Goal: Task Accomplishment & Management: Use online tool/utility

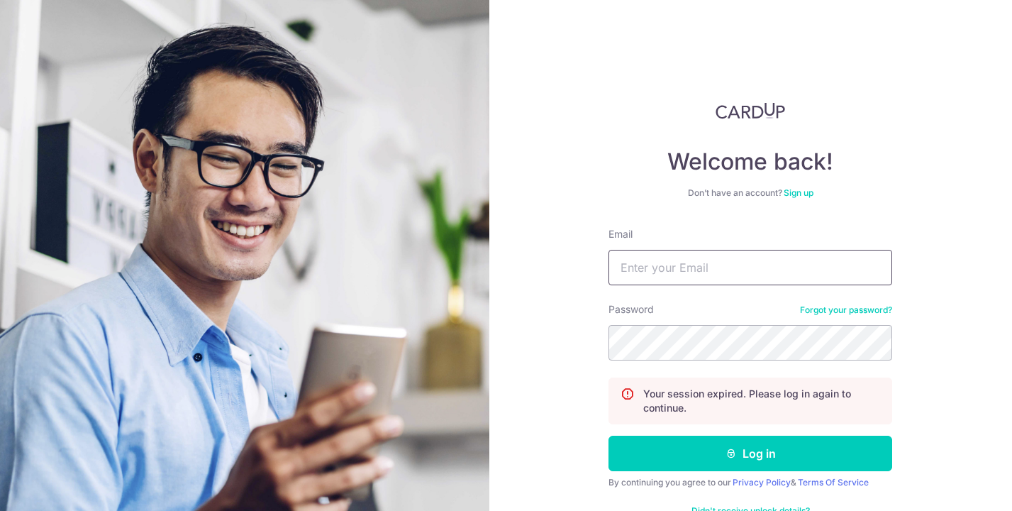
click at [668, 267] on input "Email" at bounding box center [751, 267] width 284 height 35
type input "Jeremy.tang@spectrumpsychology.sg"
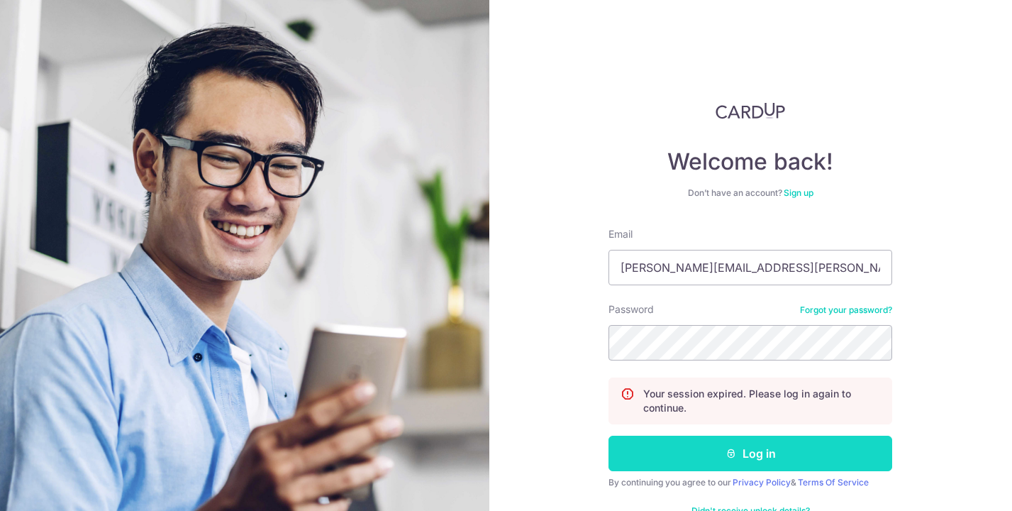
click at [716, 448] on button "Log in" at bounding box center [751, 453] width 284 height 35
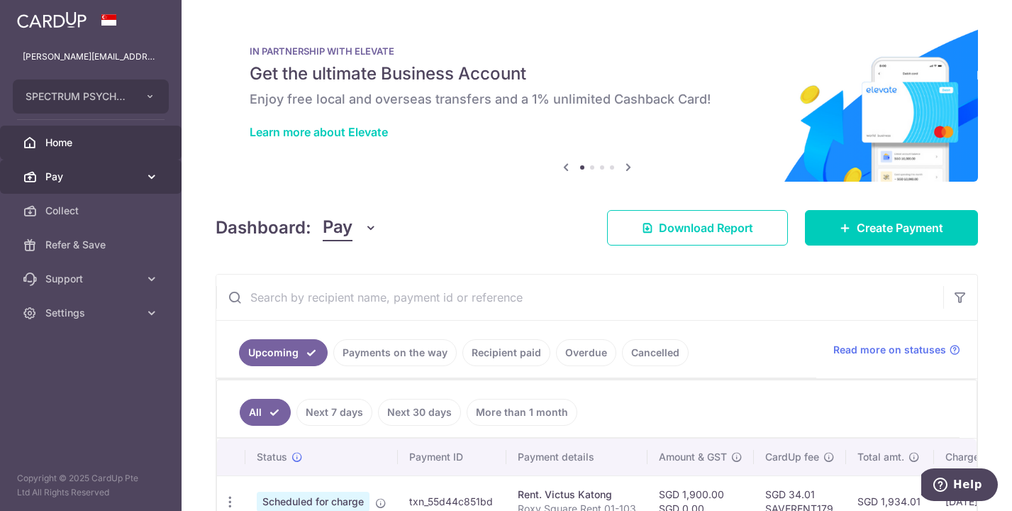
click at [147, 174] on icon at bounding box center [152, 177] width 14 height 14
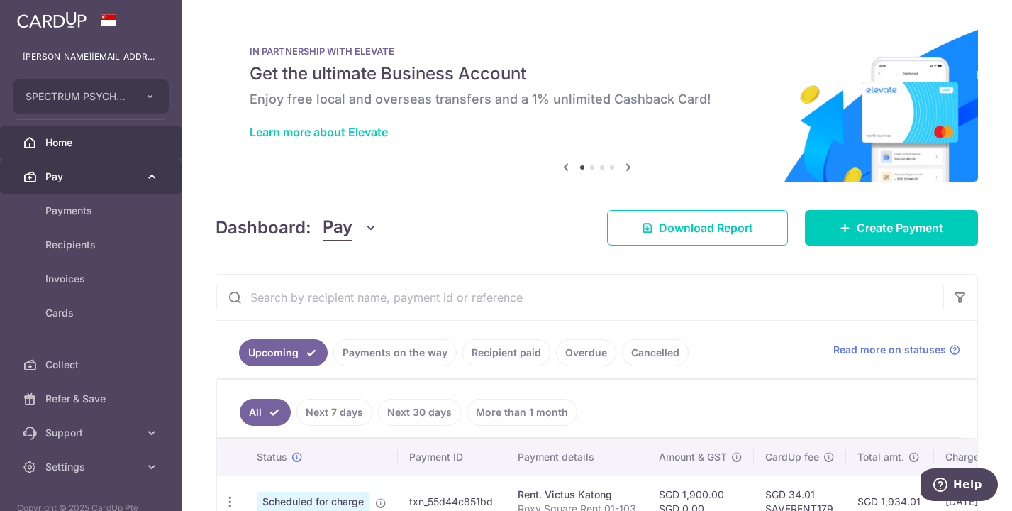
click at [145, 179] on icon at bounding box center [152, 177] width 14 height 14
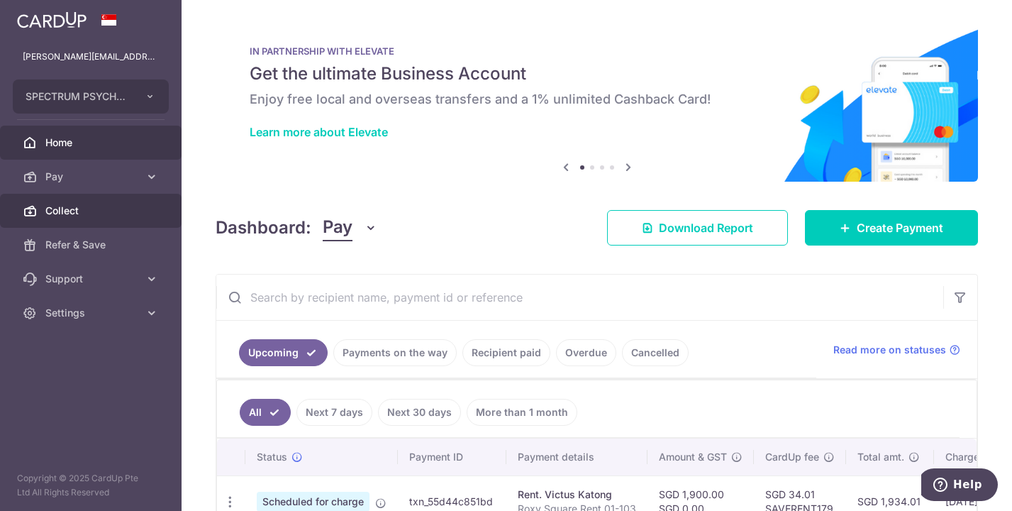
click at [99, 219] on link "Collect" at bounding box center [91, 211] width 182 height 34
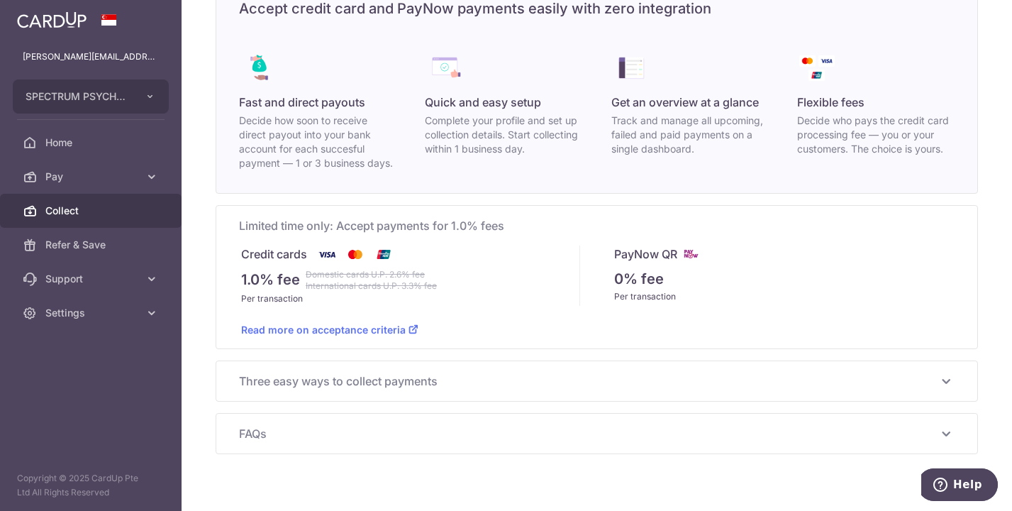
scroll to position [111, 0]
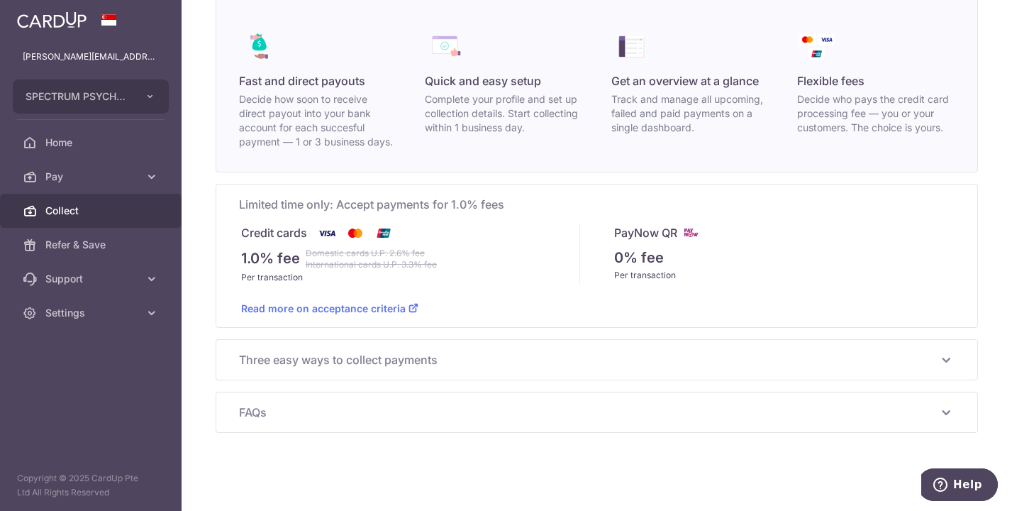
click at [467, 355] on span "Three easy ways to collect payments" at bounding box center [588, 359] width 699 height 17
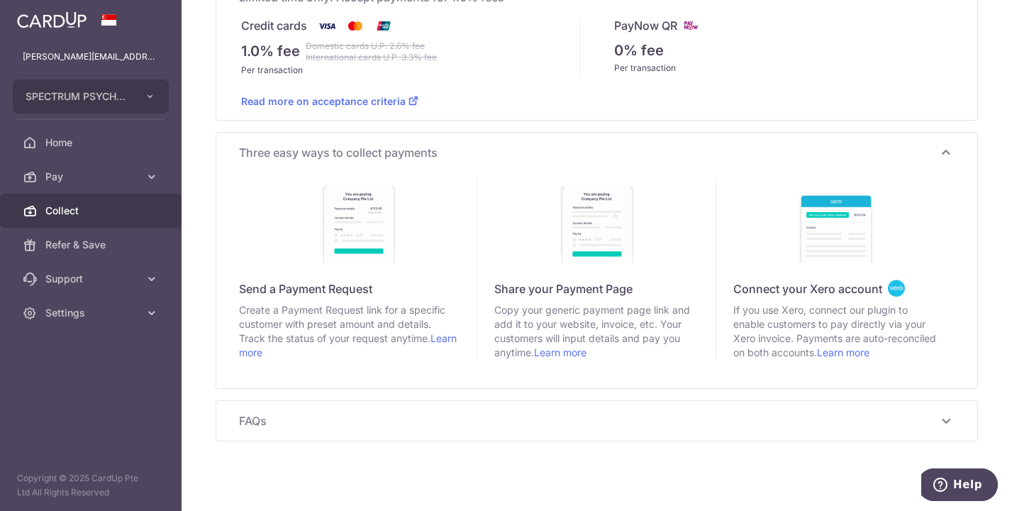
scroll to position [324, 0]
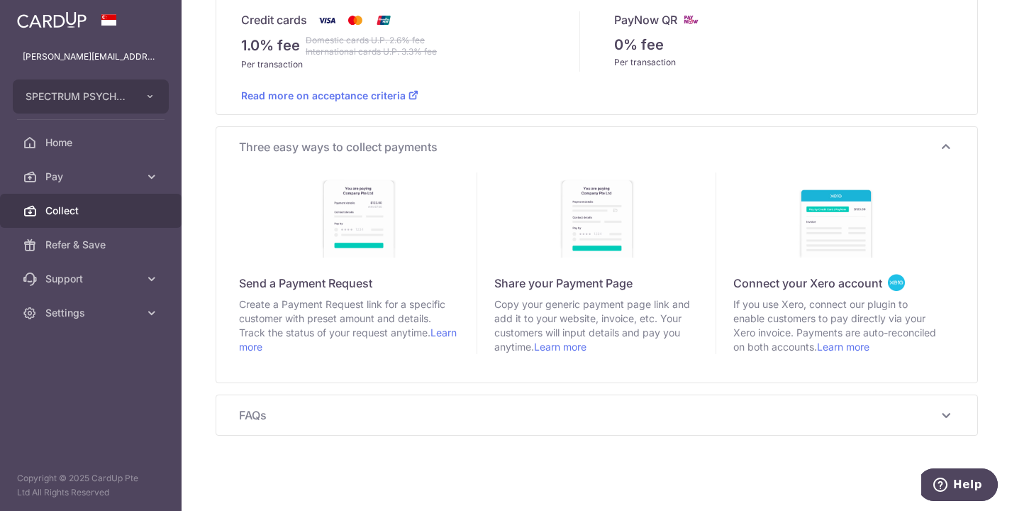
click at [938, 419] on icon at bounding box center [946, 414] width 17 height 17
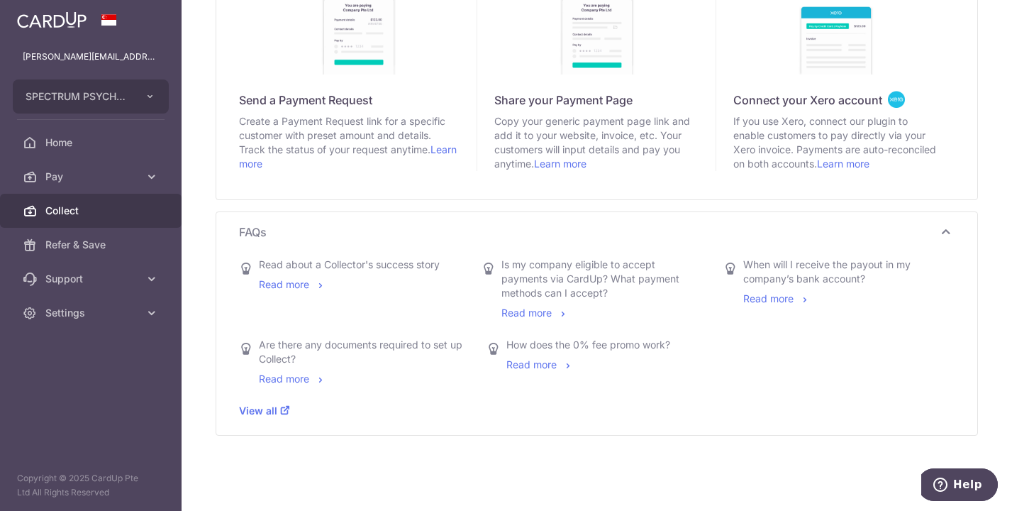
scroll to position [510, 0]
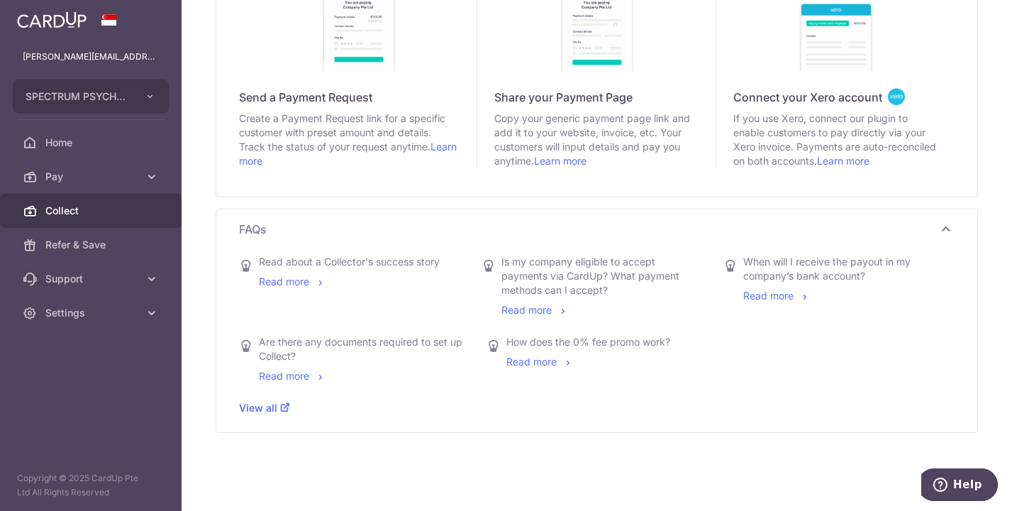
click at [775, 293] on link "Read more" at bounding box center [776, 295] width 67 height 12
click at [557, 160] on link "Learn more" at bounding box center [560, 161] width 52 height 12
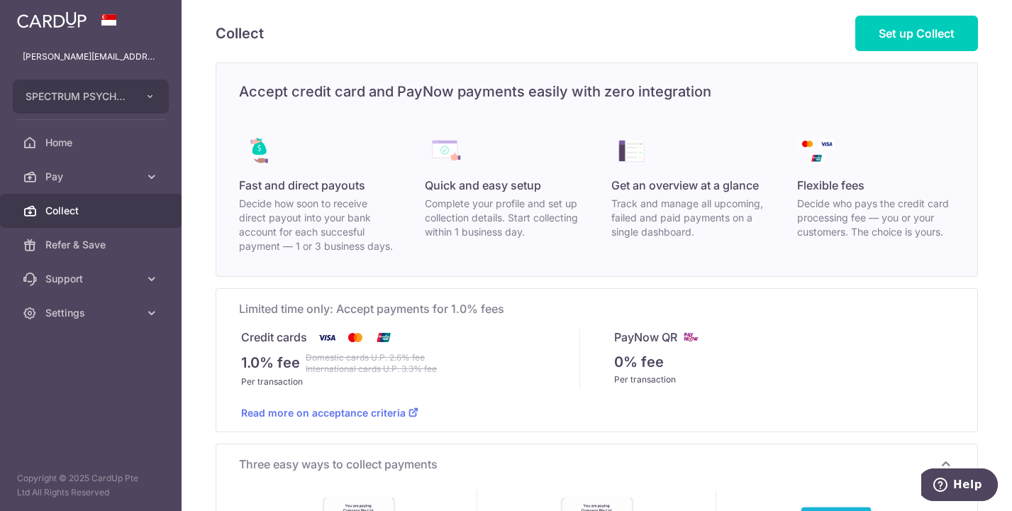
scroll to position [0, 0]
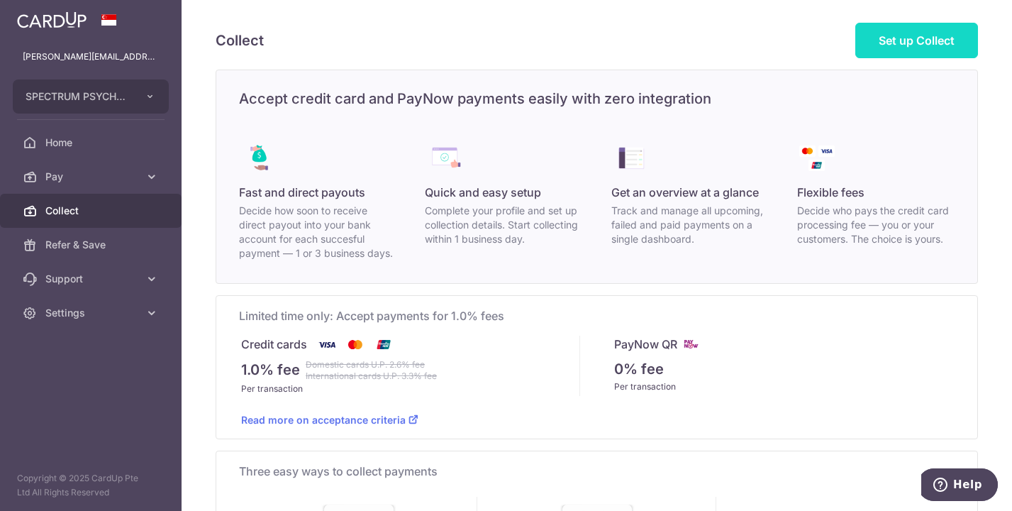
click at [899, 43] on span "Set up Collect" at bounding box center [917, 40] width 76 height 14
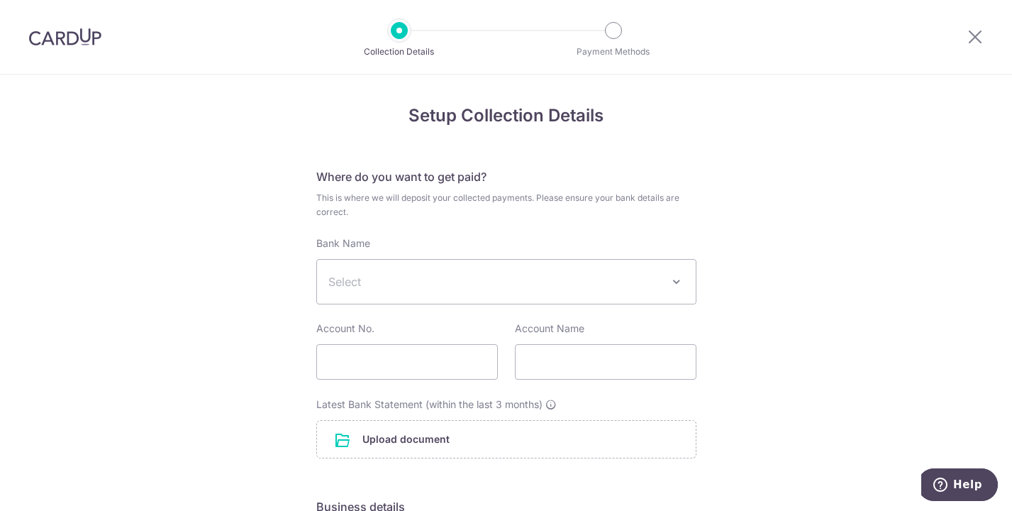
click at [433, 270] on span "Select" at bounding box center [506, 282] width 379 height 44
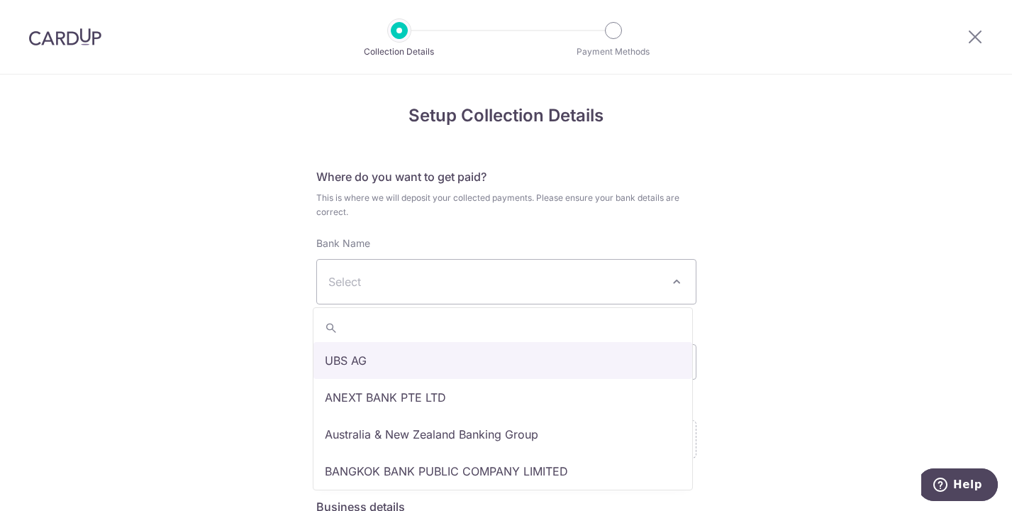
click at [824, 172] on div "Setup Collection Details Where do you want to get paid? This is where we will d…" at bounding box center [506, 493] width 1012 height 839
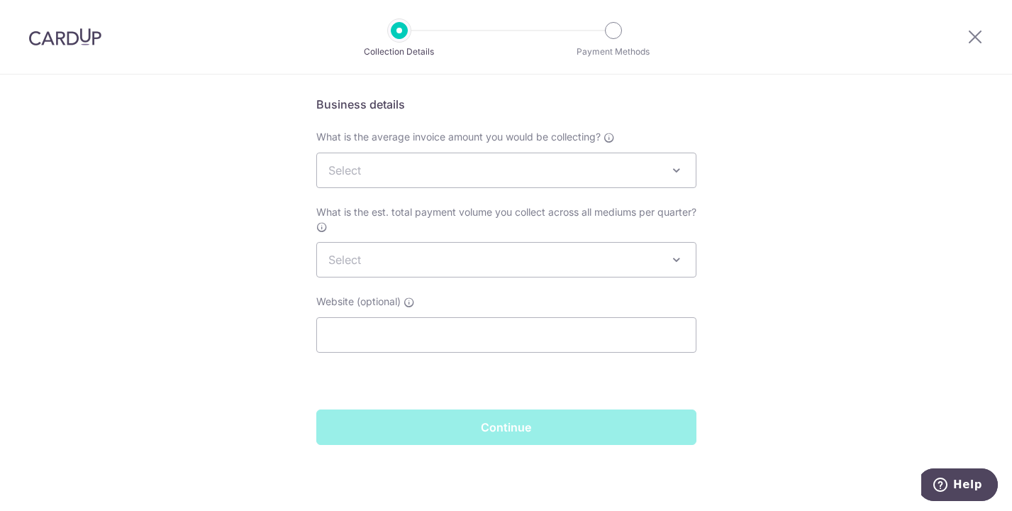
scroll to position [403, 0]
